Goal: Task Accomplishment & Management: Complete application form

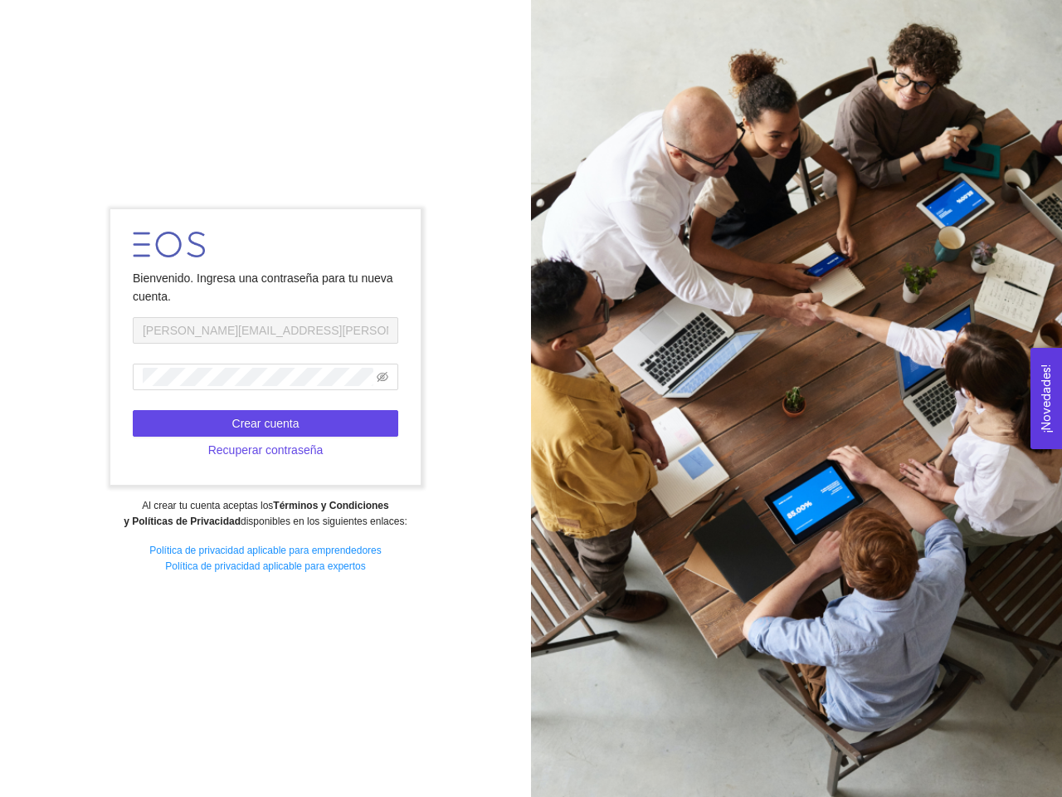
click at [531, 398] on div at bounding box center [796, 398] width 531 height 797
click at [383, 377] on icon "eye-invisible" at bounding box center [383, 377] width 12 height 10
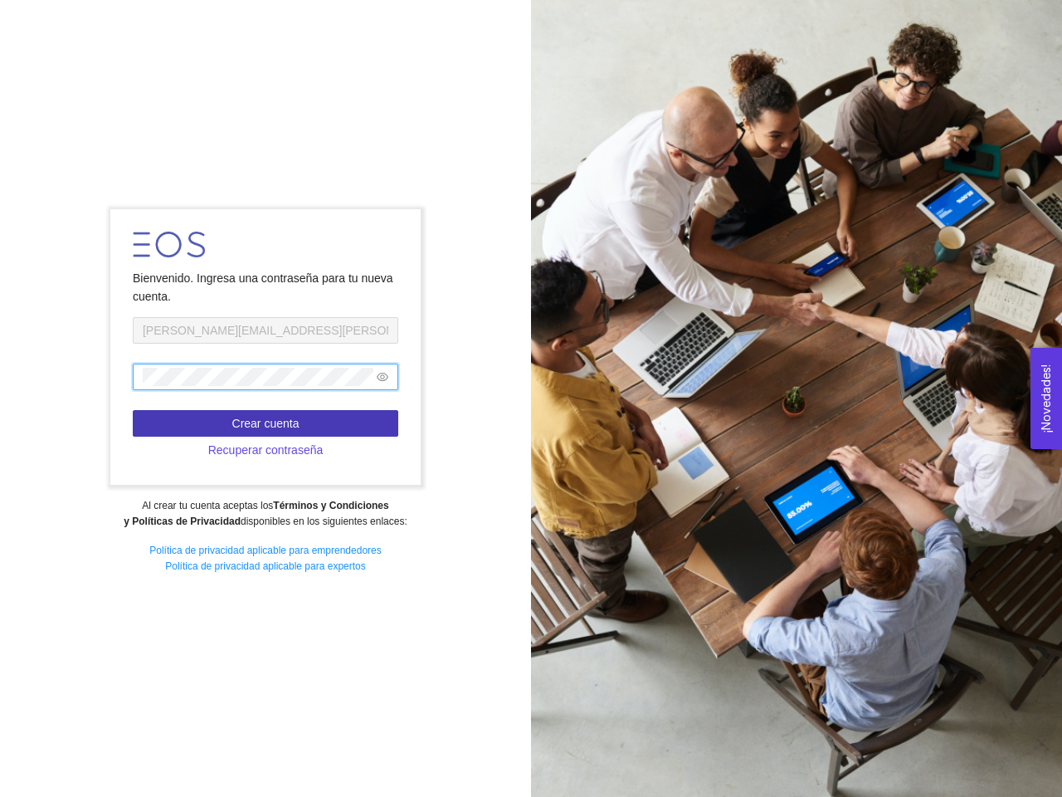
click at [266, 423] on span "Crear cuenta" at bounding box center [265, 423] width 67 height 18
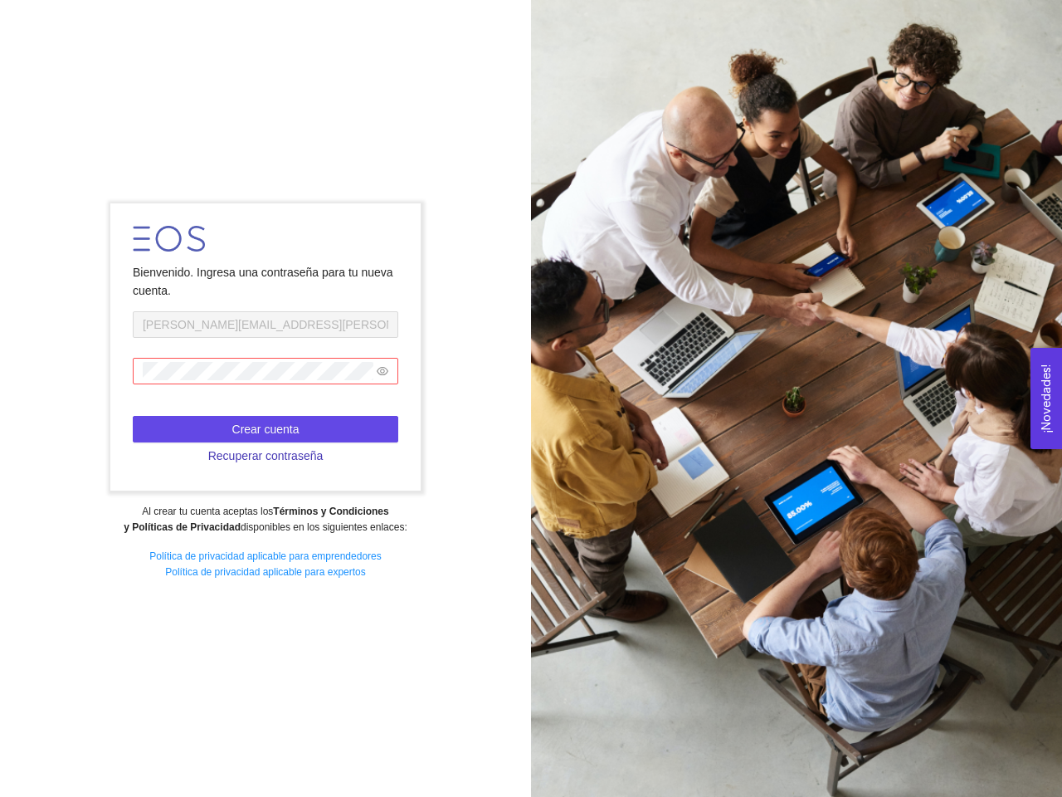
click at [266, 450] on span "Recuperar contraseña" at bounding box center [265, 455] width 115 height 18
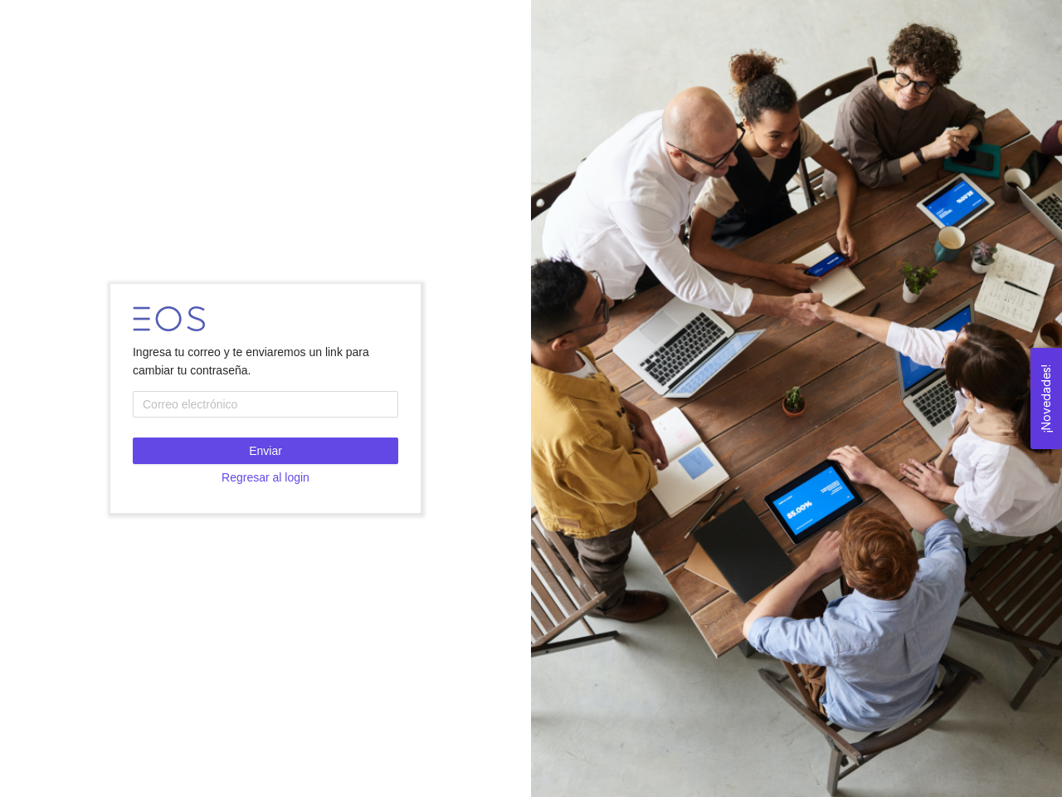
click at [1046, 397] on button "¡Novedades! 0" at bounding box center [1047, 398] width 32 height 101
